Goal: Transaction & Acquisition: Purchase product/service

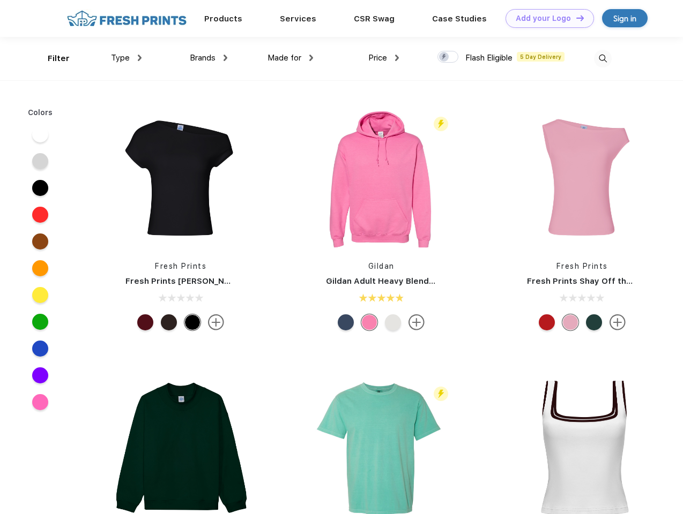
click at [545, 18] on link "Add your Logo Design Tool" at bounding box center [549, 18] width 88 height 19
click at [0, 0] on div "Design Tool" at bounding box center [0, 0] width 0 height 0
click at [575, 18] on link "Add your Logo Design Tool" at bounding box center [549, 18] width 88 height 19
click at [51, 58] on div "Filter" at bounding box center [59, 59] width 22 height 12
click at [126, 58] on span "Type" at bounding box center [120, 58] width 19 height 10
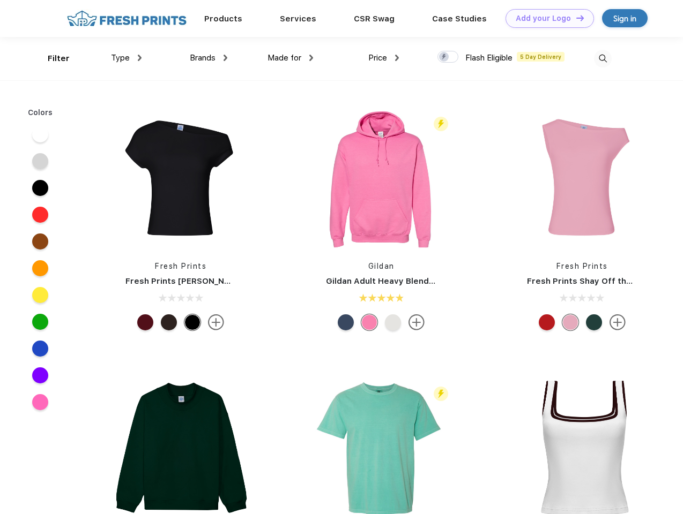
click at [208, 58] on span "Brands" at bounding box center [203, 58] width 26 height 10
click at [290, 58] on span "Made for" at bounding box center [284, 58] width 34 height 10
click at [384, 58] on span "Price" at bounding box center [377, 58] width 19 height 10
click at [448, 57] on div at bounding box center [447, 57] width 21 height 12
click at [444, 57] on input "checkbox" at bounding box center [440, 53] width 7 height 7
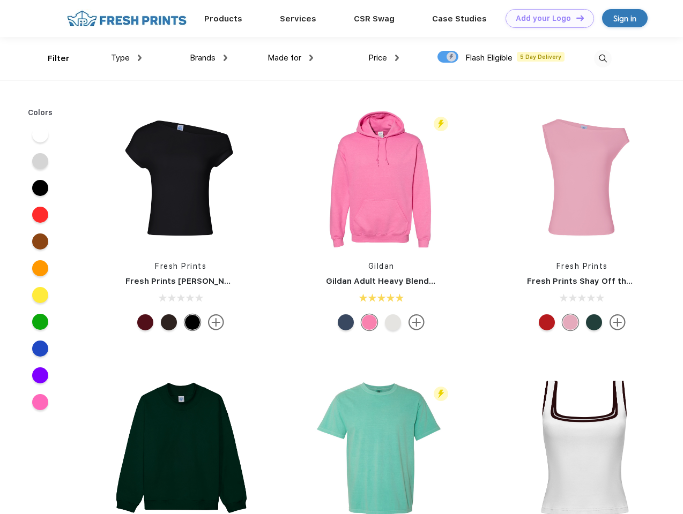
click at [602, 58] on img at bounding box center [603, 59] width 18 height 18
